Goal: Task Accomplishment & Management: Use online tool/utility

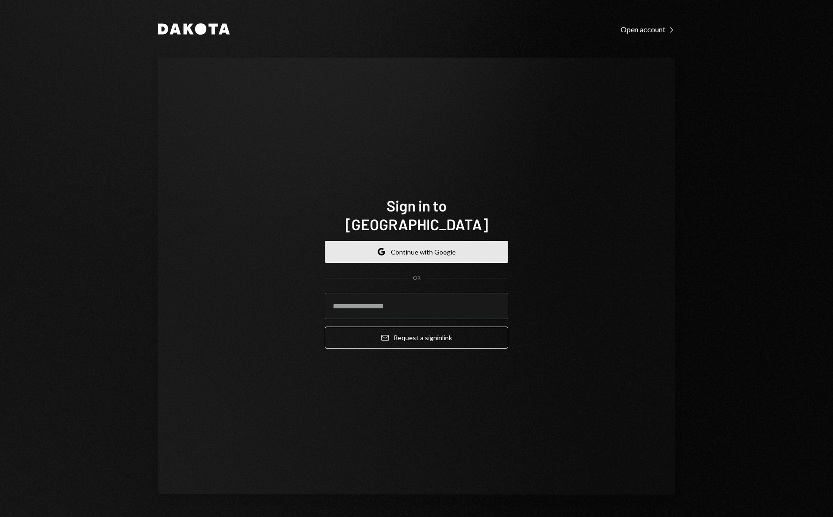
click at [413, 243] on button "Google Continue with Google" at bounding box center [416, 252] width 183 height 22
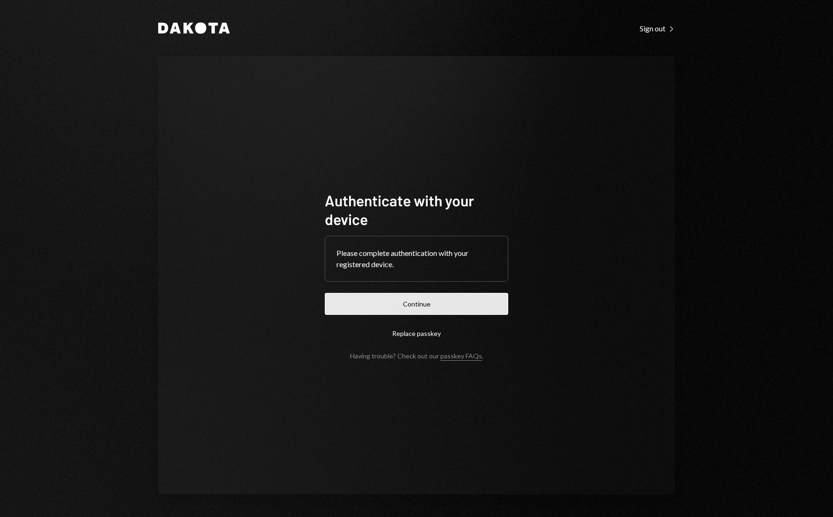
click at [374, 305] on button "Continue" at bounding box center [416, 304] width 183 height 22
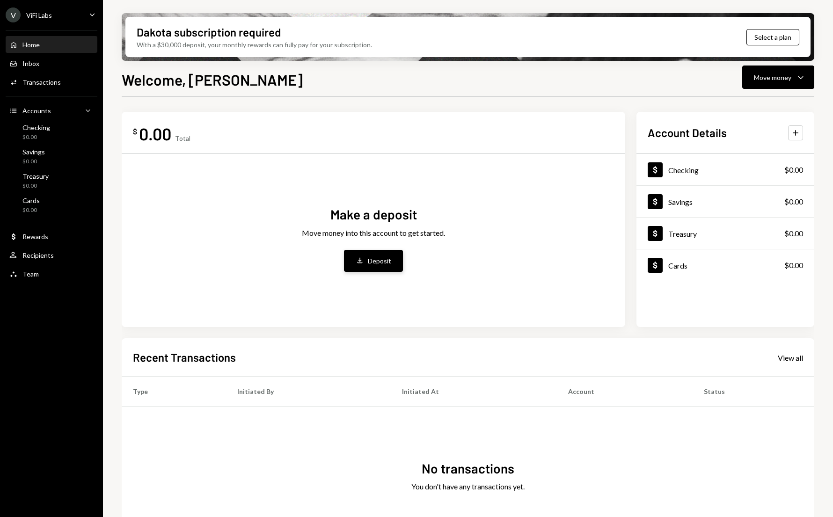
click at [373, 259] on div "Deposit" at bounding box center [379, 261] width 23 height 10
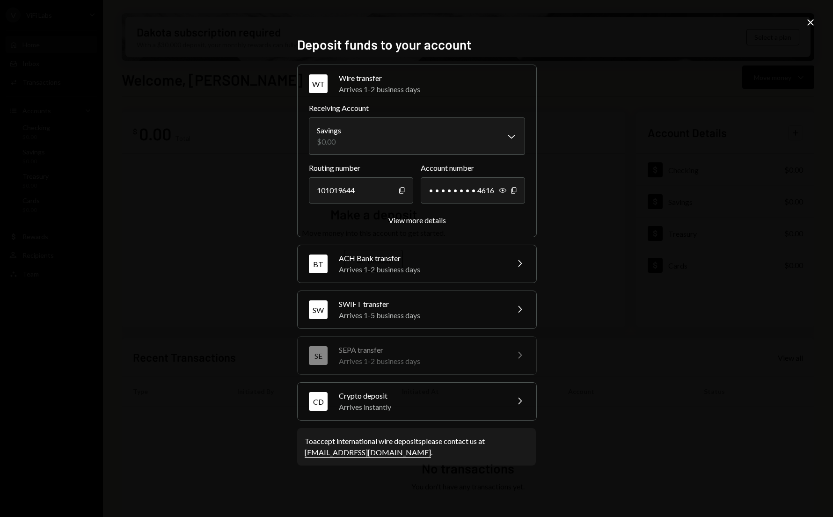
click at [361, 397] on div "Crypto deposit" at bounding box center [421, 395] width 164 height 11
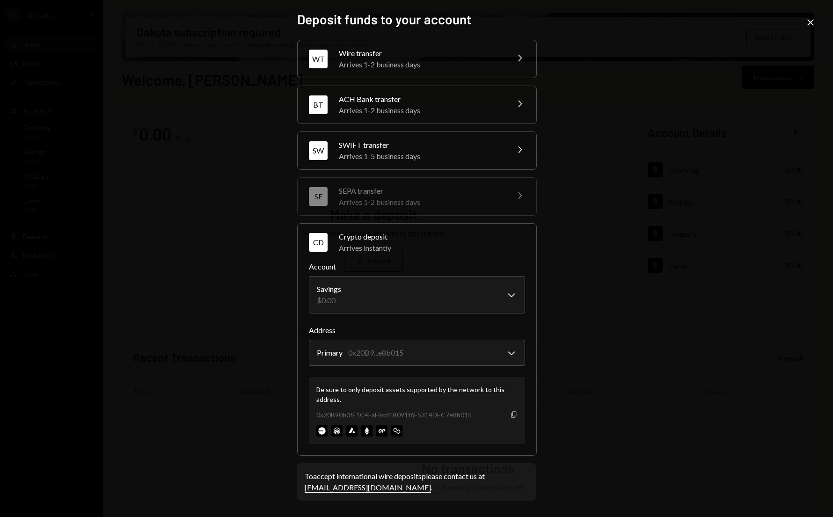
click at [513, 415] on icon "button" at bounding box center [513, 414] width 5 height 6
